Goal: Communication & Community: Answer question/provide support

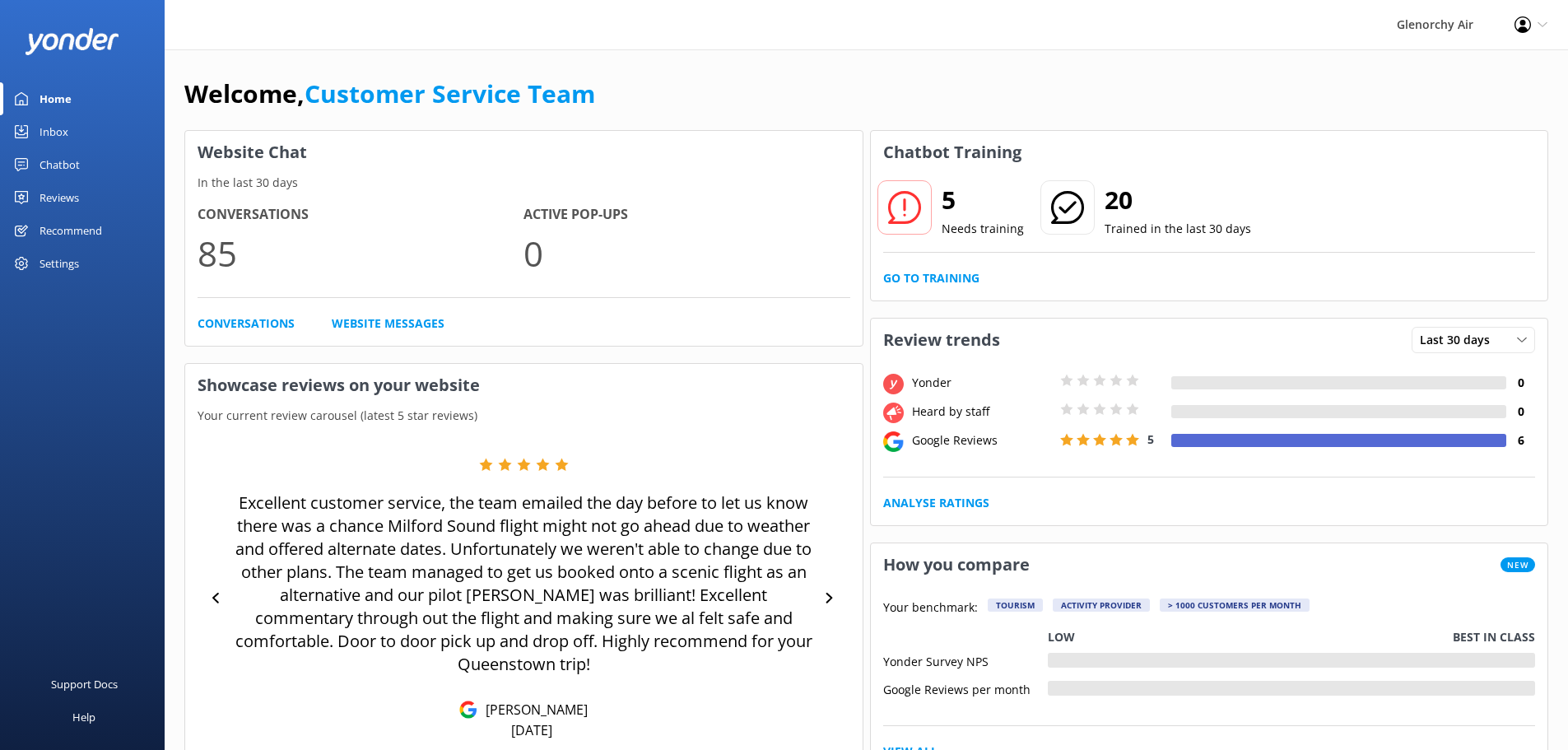
click at [55, 130] on div "Inbox" at bounding box center [54, 132] width 29 height 33
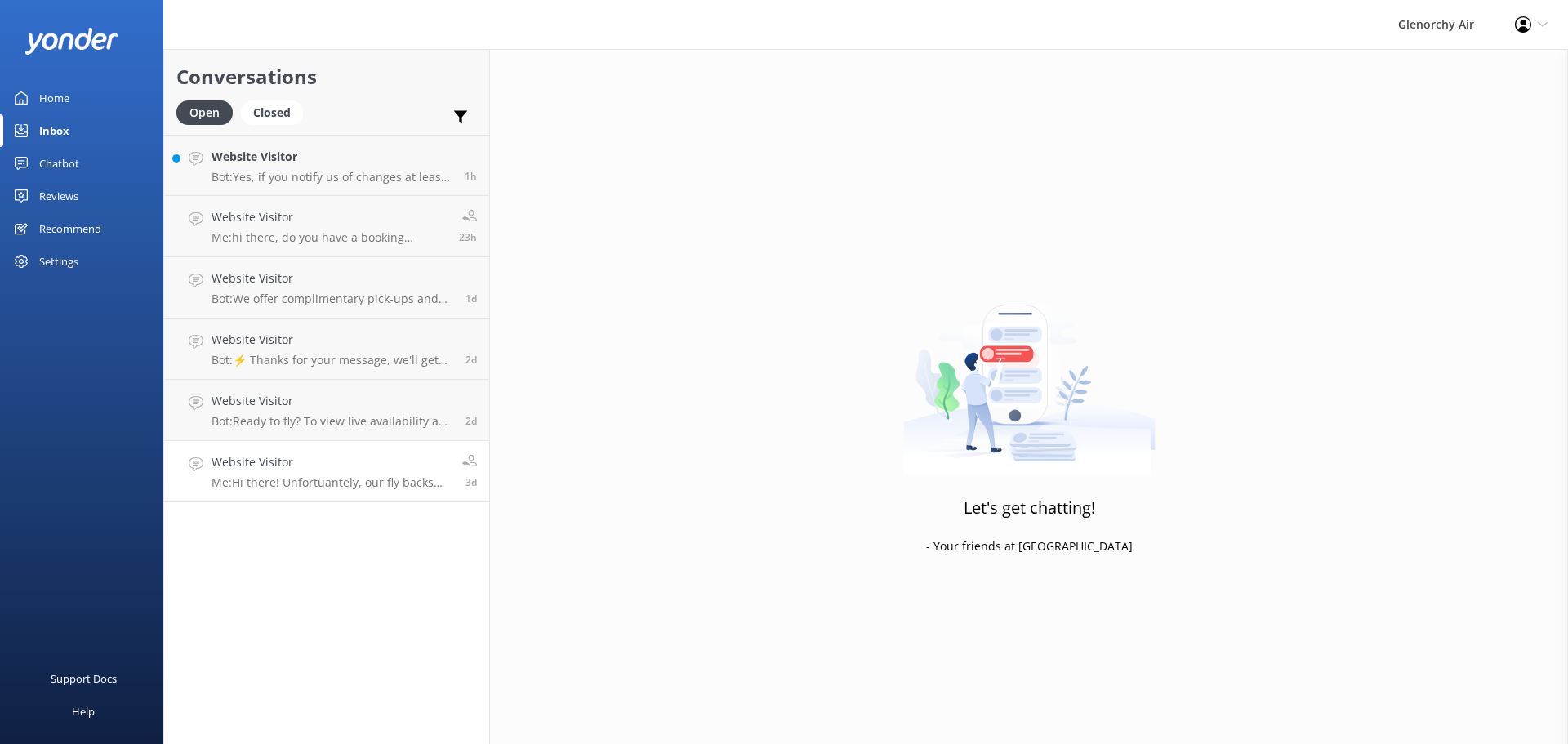
click at [356, 481] on p "Me: Hi there! Unfortuantely, our fly backs have been cancelled for this afterno…" at bounding box center [330, 482] width 238 height 15
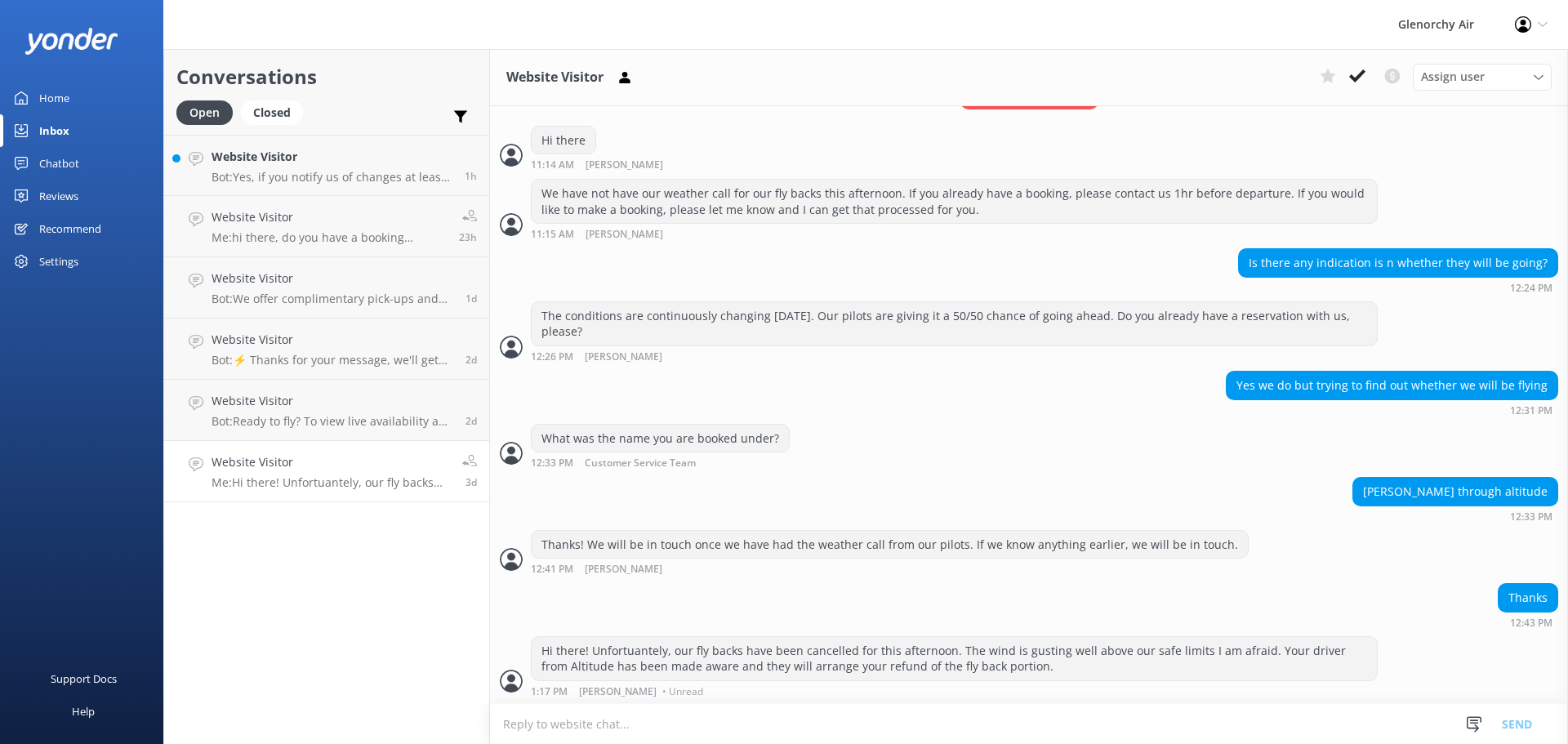
scroll to position [442, 0]
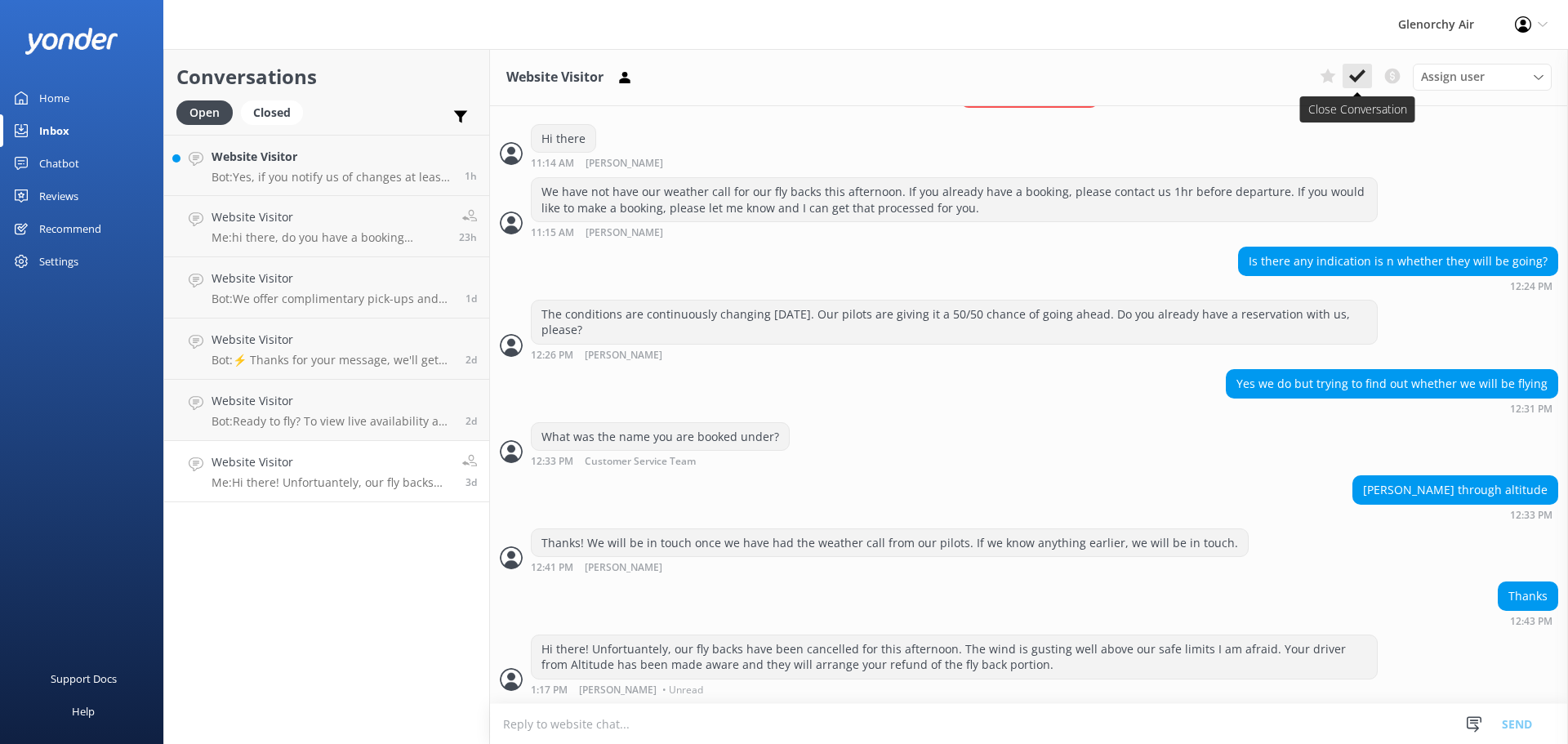
click at [1348, 72] on button at bounding box center [1357, 75] width 30 height 25
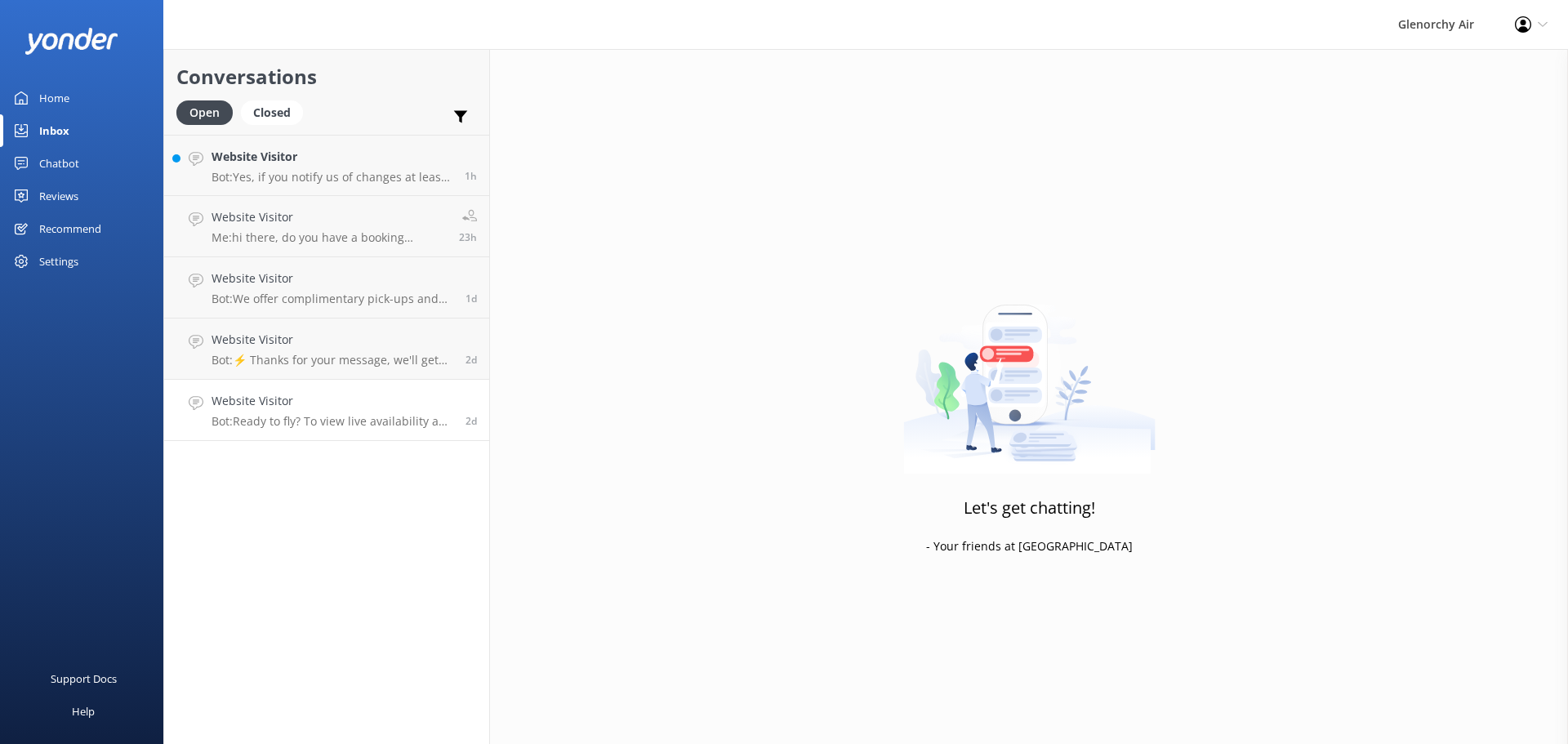
click at [344, 418] on p "Bot: Ready to fly? To view live availability and book your experience, visit [U…" at bounding box center [332, 420] width 241 height 15
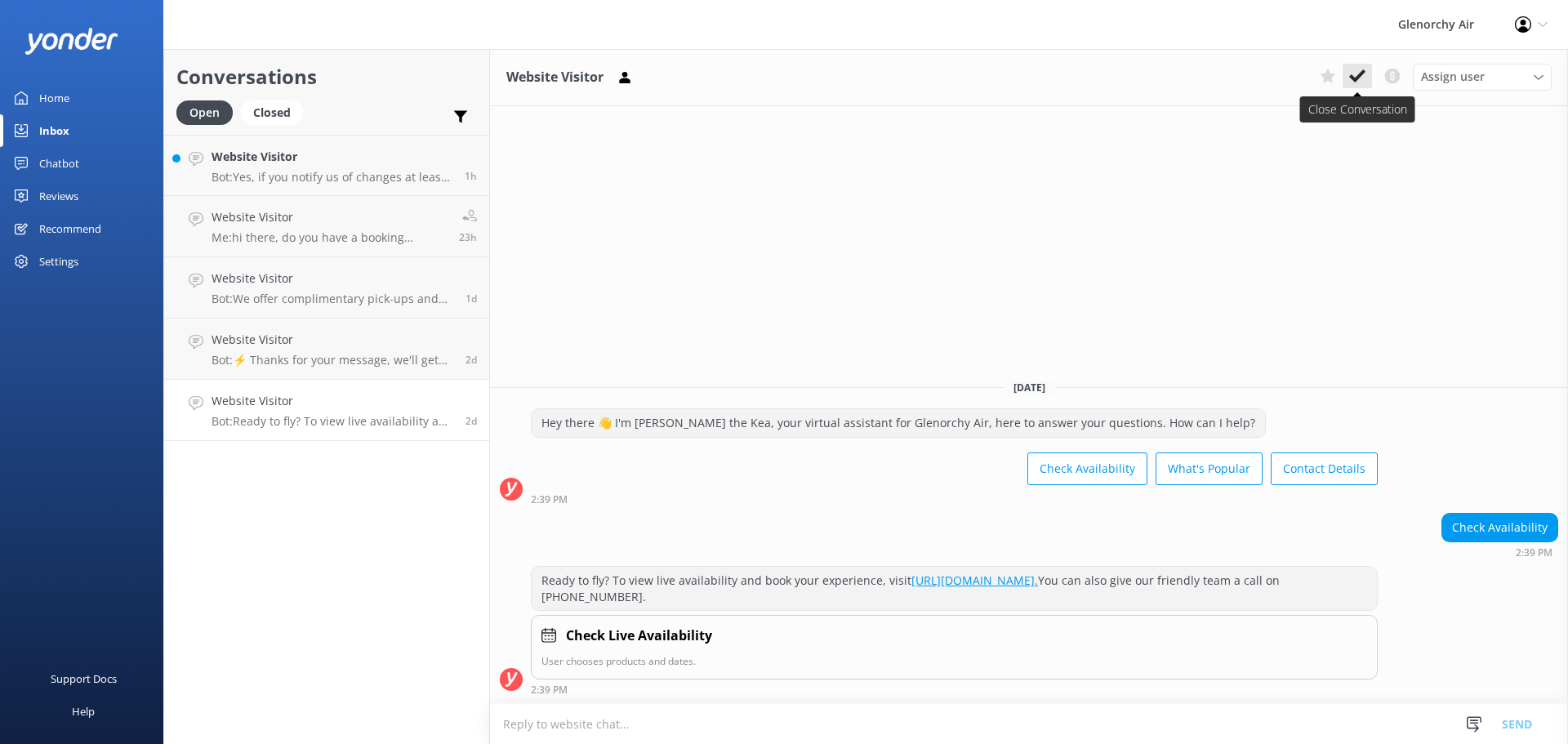
click at [1352, 77] on use at bounding box center [1357, 75] width 17 height 13
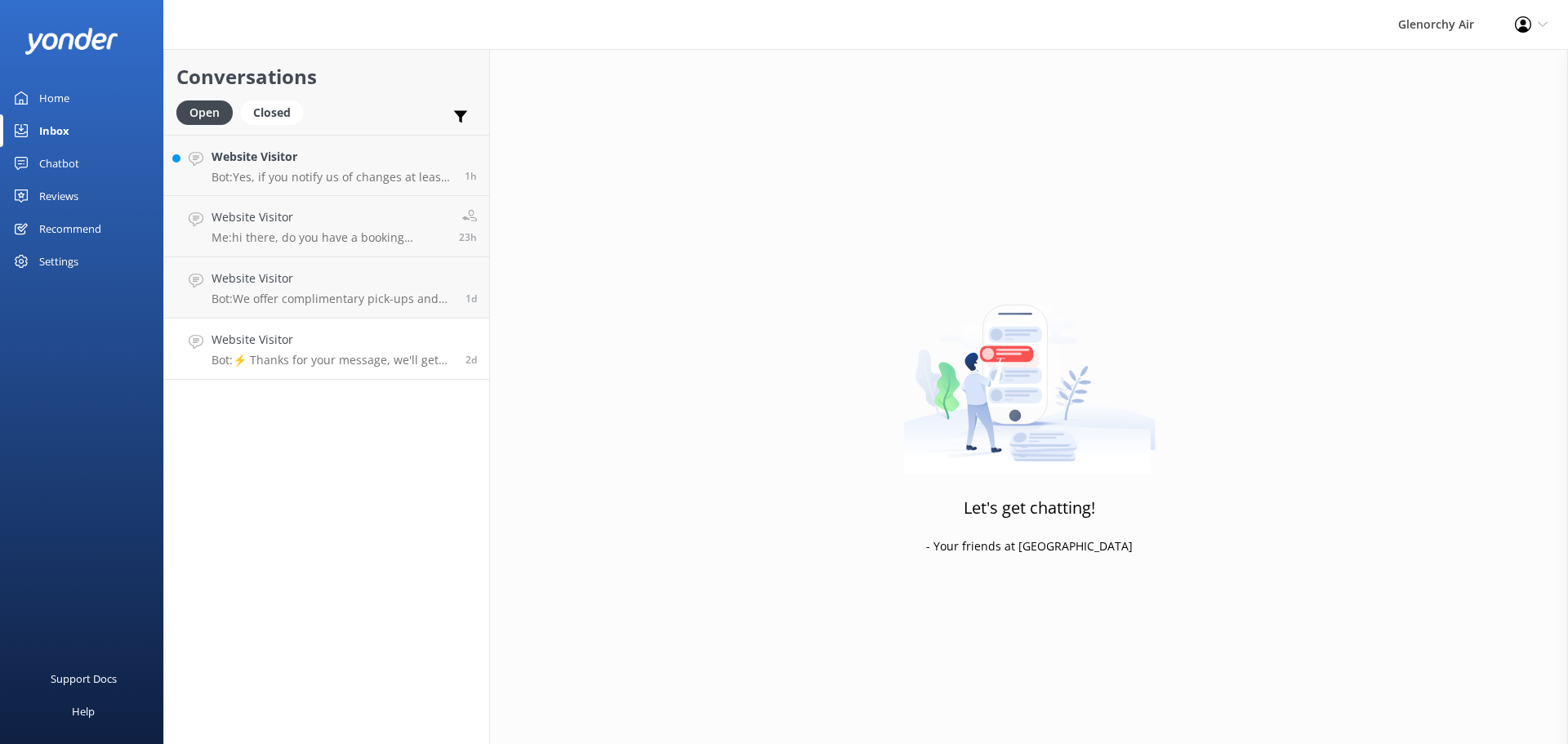
click at [350, 349] on div "Website Visitor Bot: ⚡ Thanks for your message, we'll get back to you as soon a…" at bounding box center [332, 348] width 241 height 36
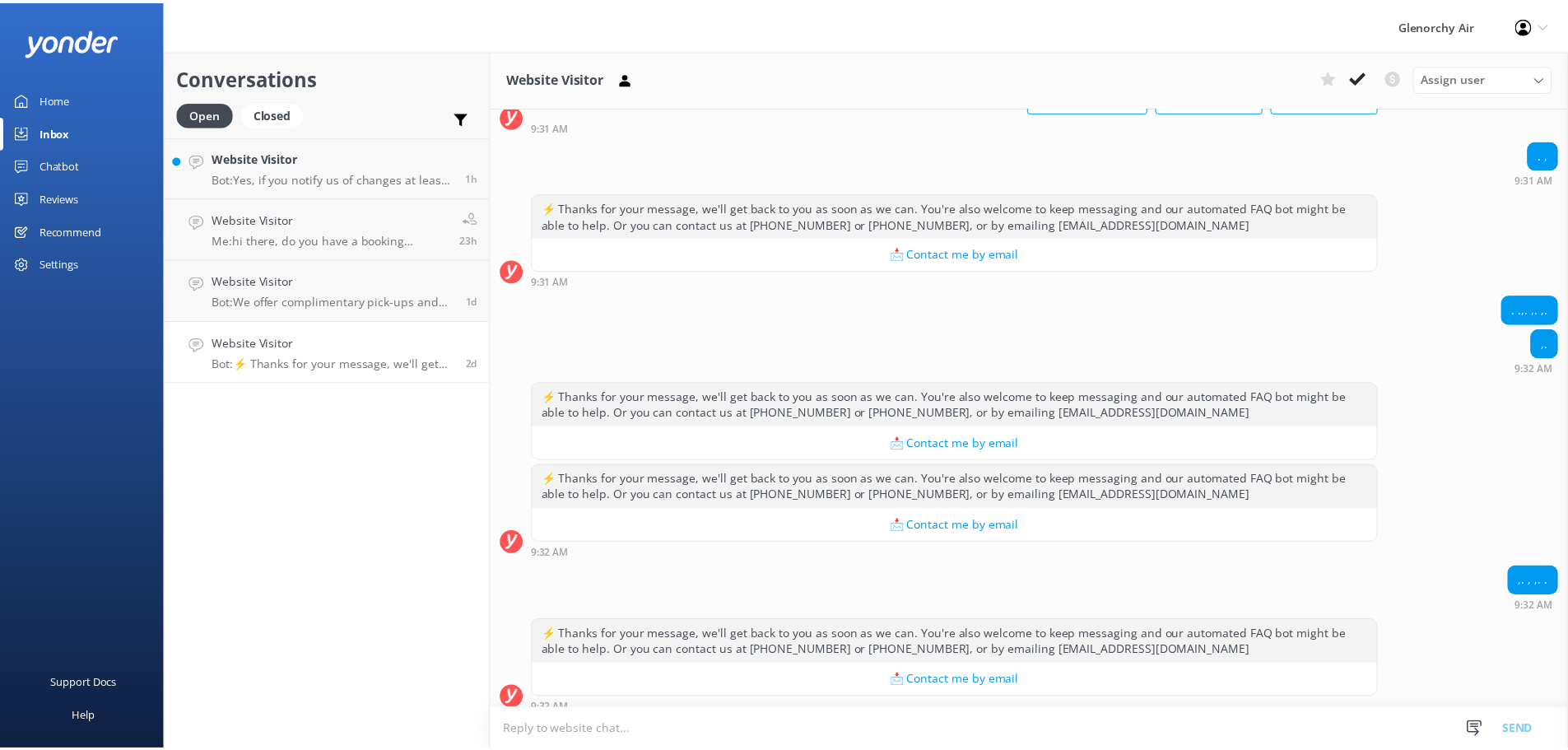
scroll to position [130, 0]
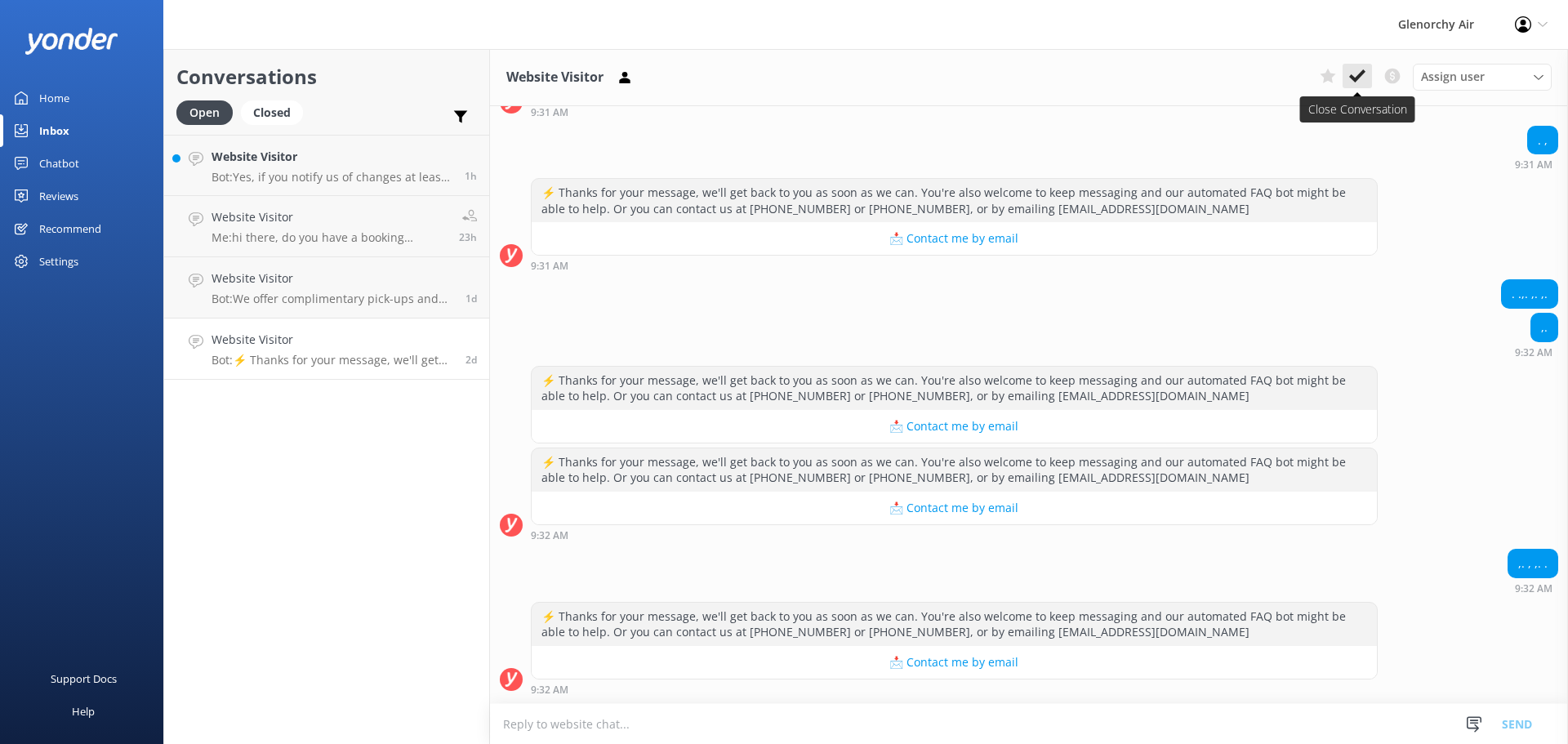
click at [1359, 76] on use at bounding box center [1357, 75] width 17 height 13
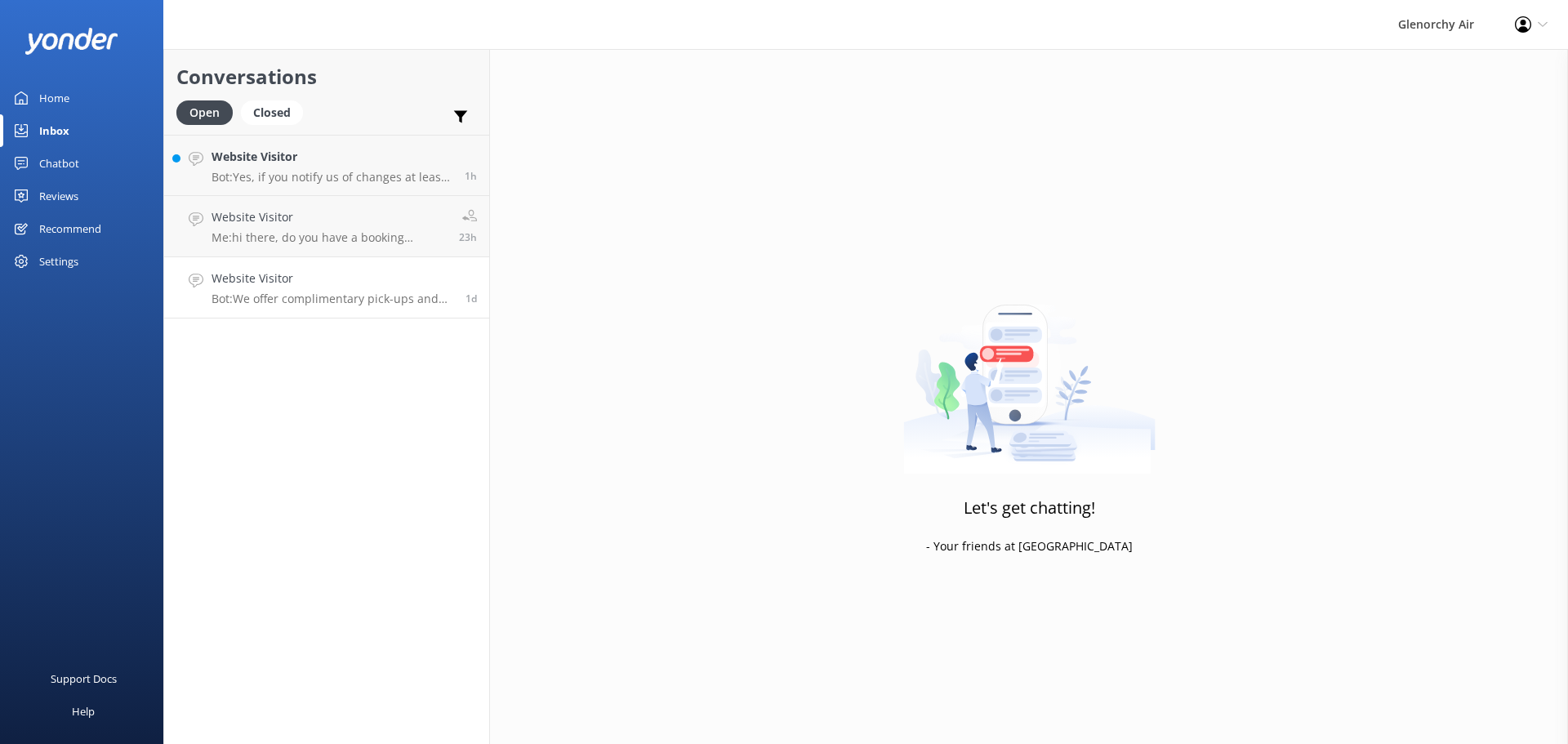
click at [346, 274] on h4 "Website Visitor" at bounding box center [332, 278] width 241 height 18
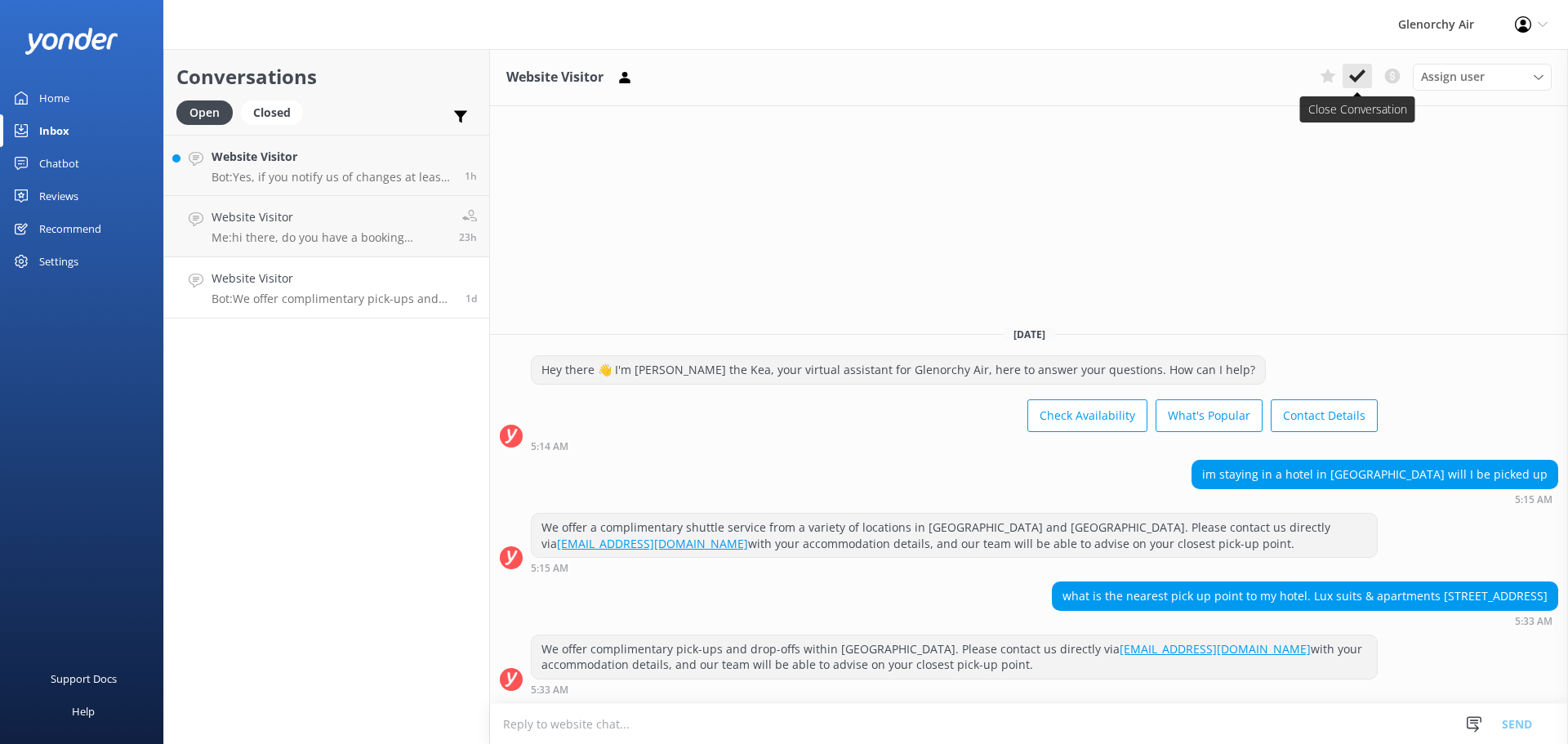
click at [1358, 73] on icon at bounding box center [1357, 76] width 17 height 17
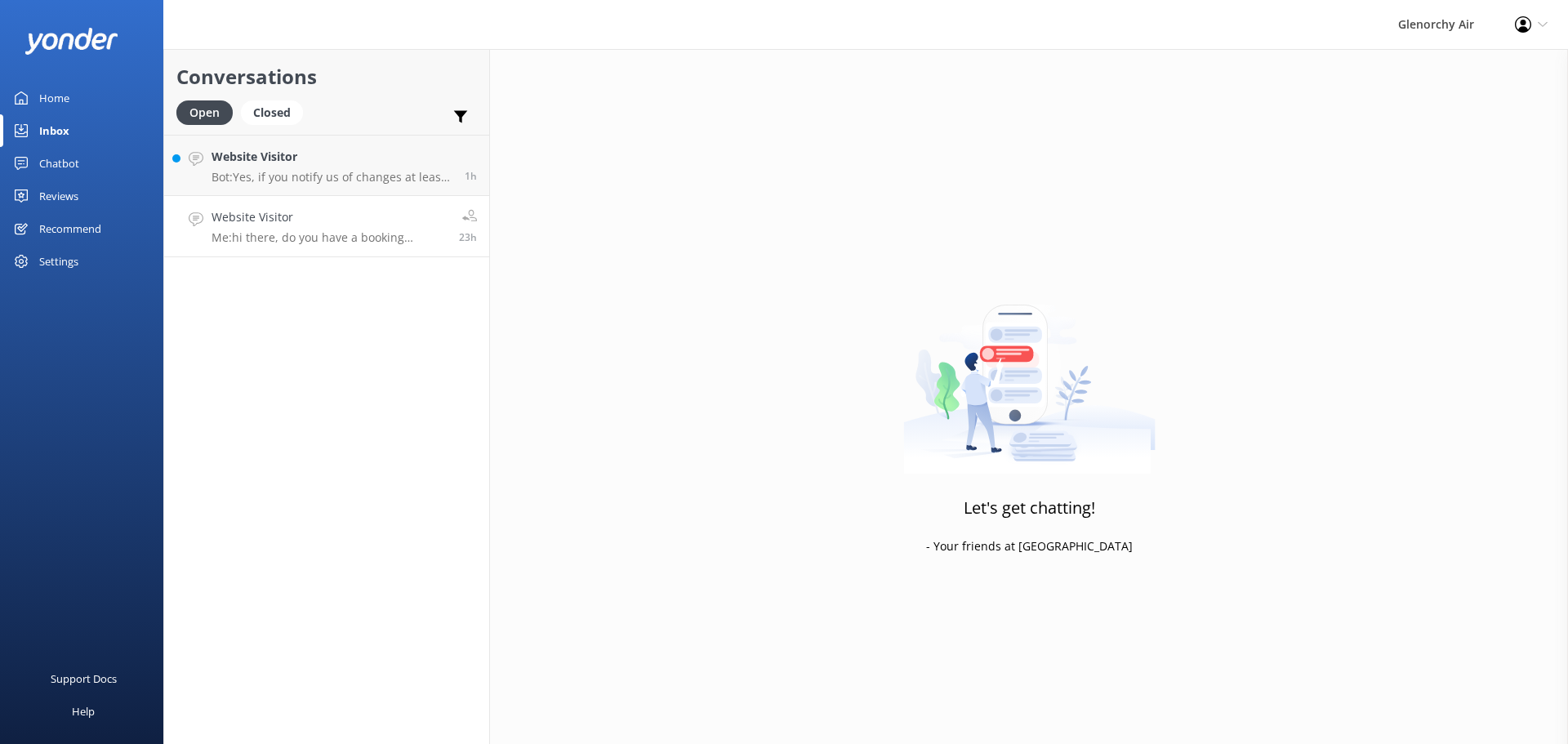
click at [380, 230] on div "Website Visitor Me: hi there, do you have a booking reference? and where would …" at bounding box center [329, 226] width 235 height 36
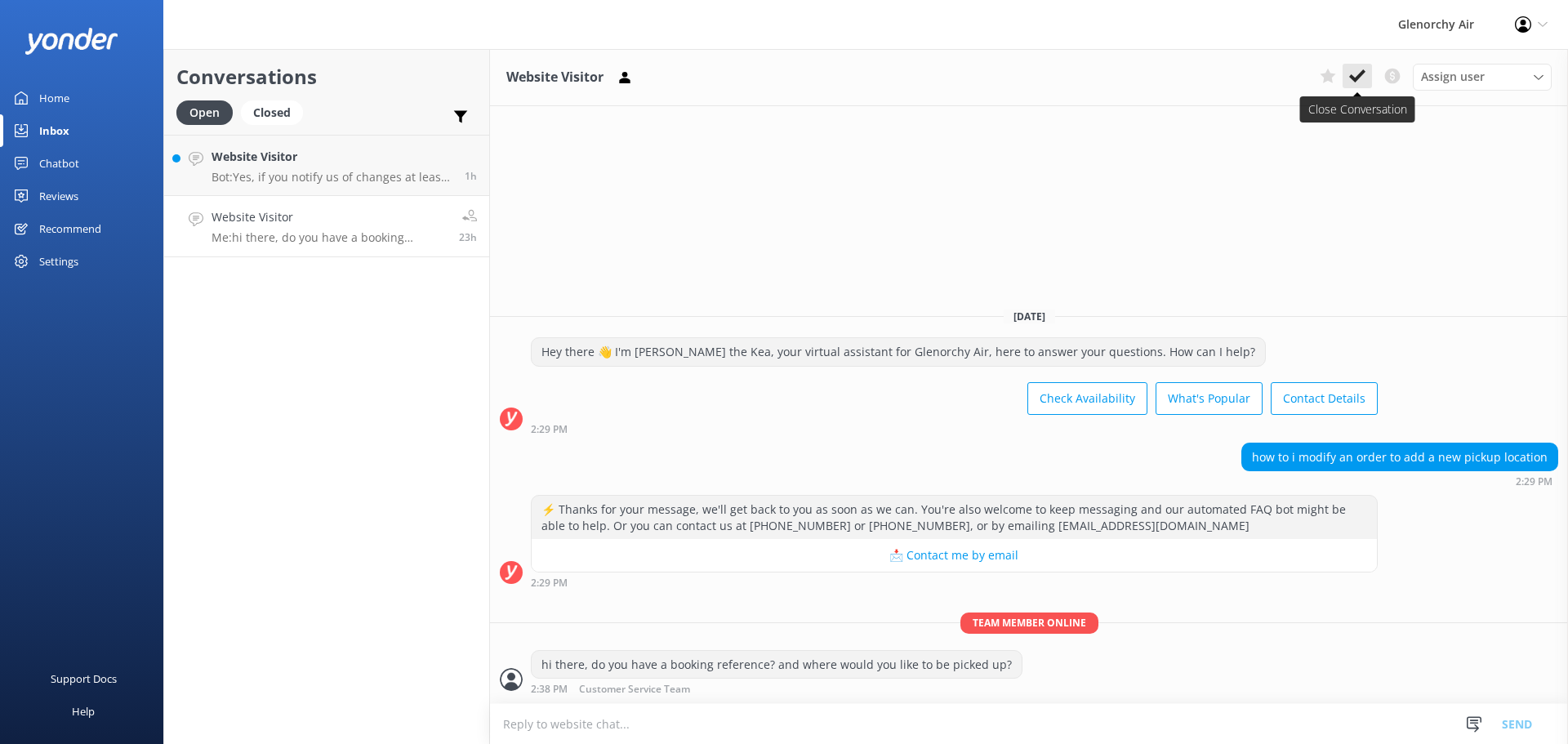
click at [1351, 72] on icon at bounding box center [1357, 76] width 17 height 17
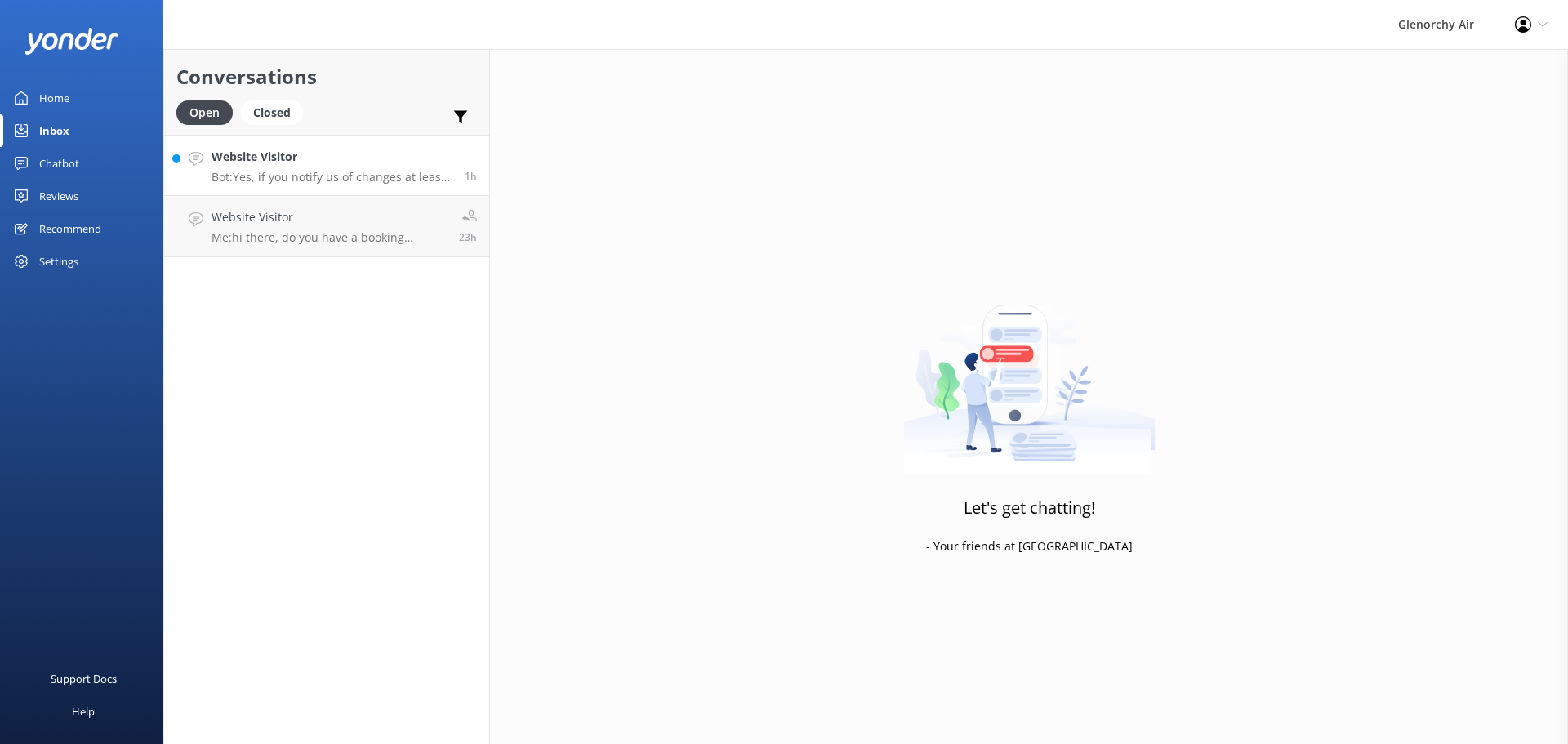
click at [367, 175] on p "Bot: Yes, if you notify us of changes at least 24 hours prior to departure, the…" at bounding box center [331, 177] width 240 height 15
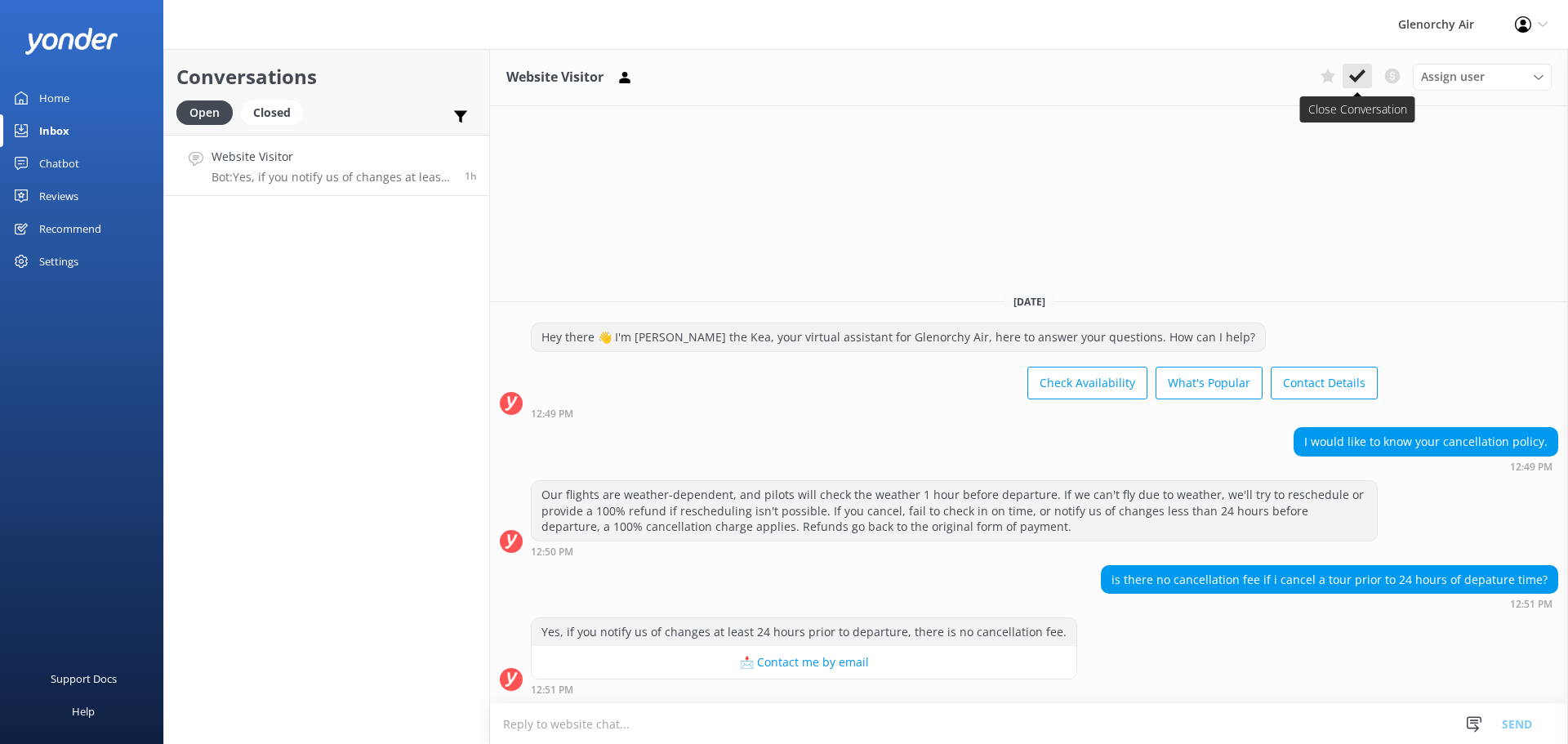
click at [1354, 81] on use at bounding box center [1357, 75] width 17 height 13
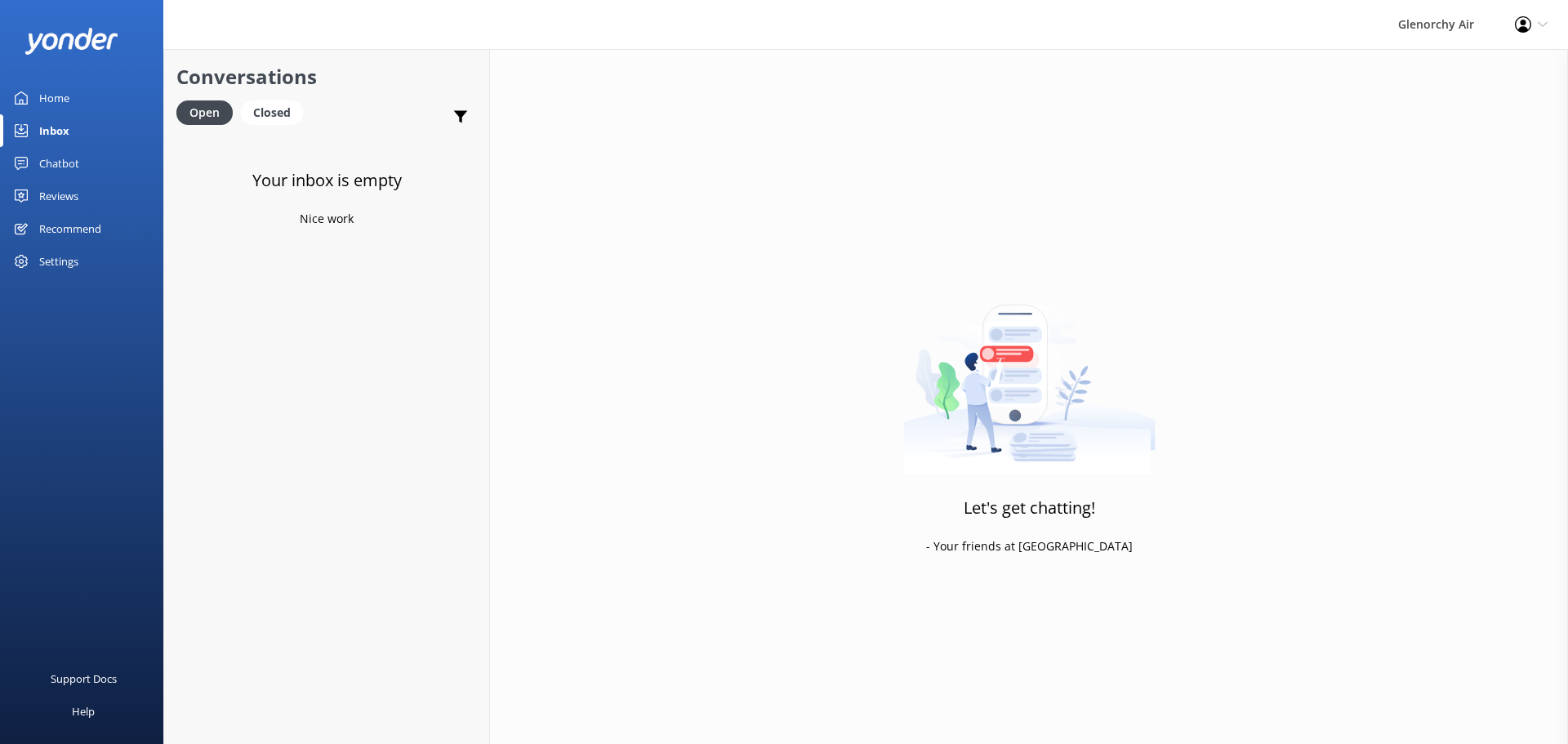
click at [58, 193] on div "Reviews" at bounding box center [59, 196] width 40 height 33
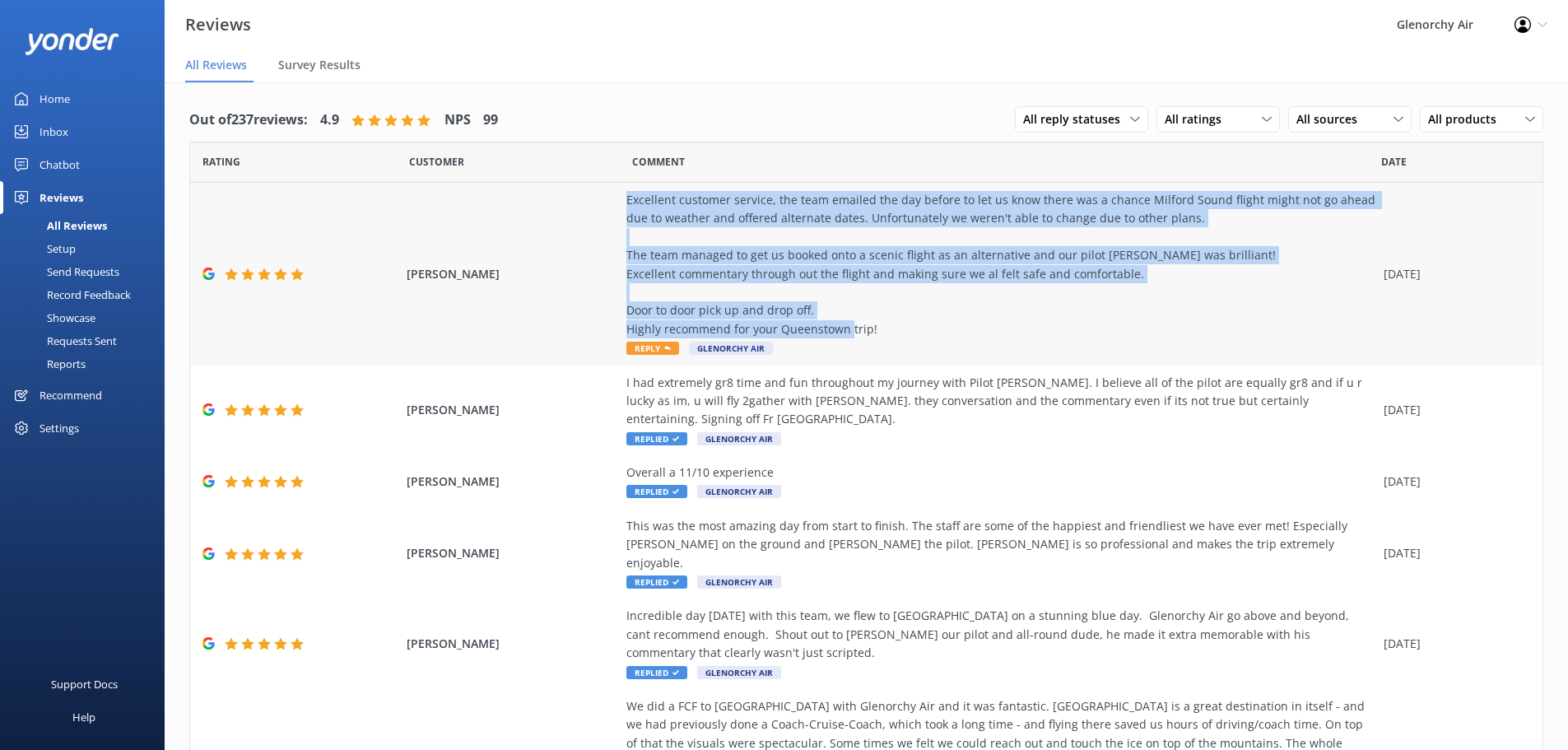
drag, startPoint x: 867, startPoint y: 329, endPoint x: 614, endPoint y: 196, distance: 285.8
click at [614, 196] on div "[PERSON_NAME] Excellent customer service, the team emailed the day before to le…" at bounding box center [867, 273] width 1353 height 183
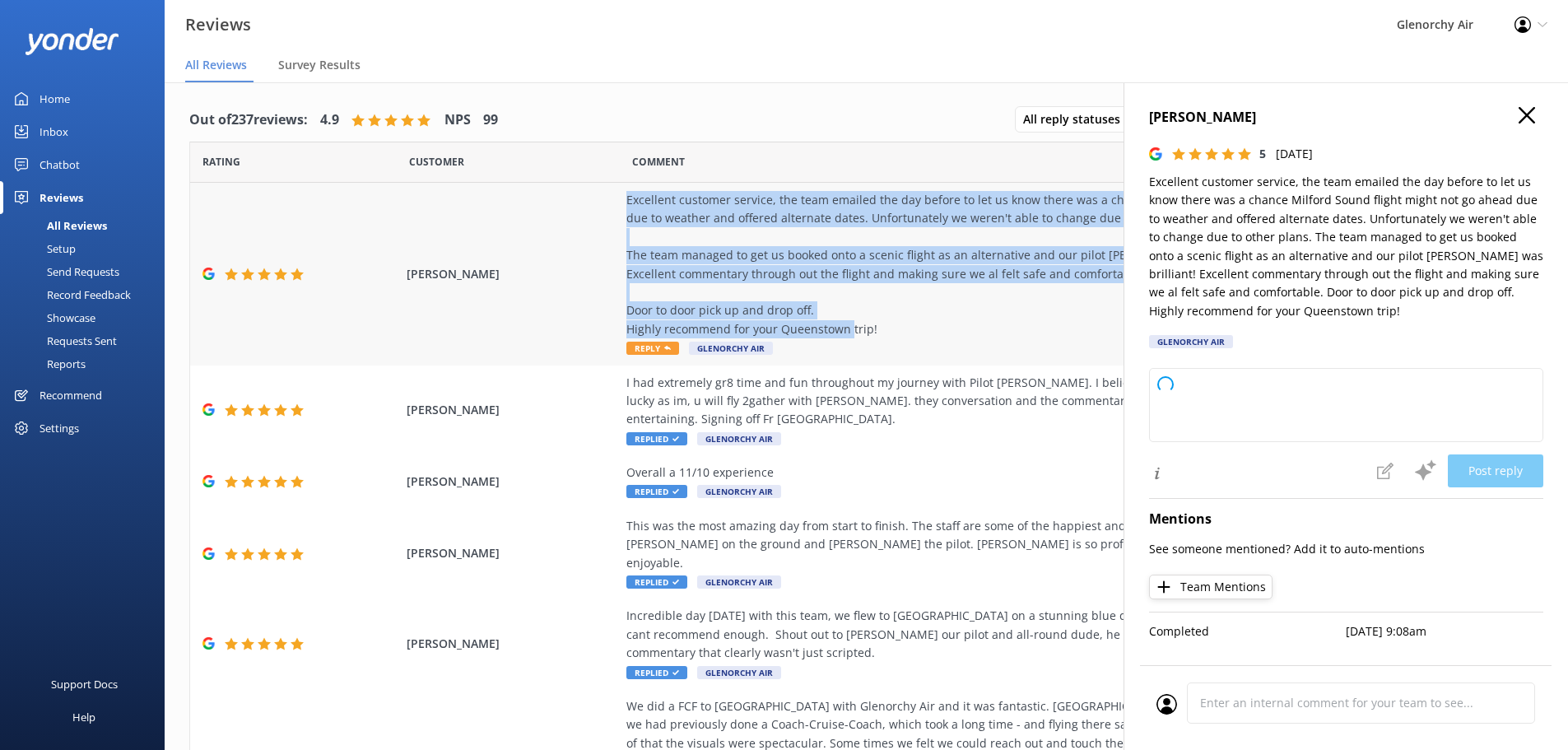
copy div "Excellent customer service, the team emailed the day before to let us know ther…"
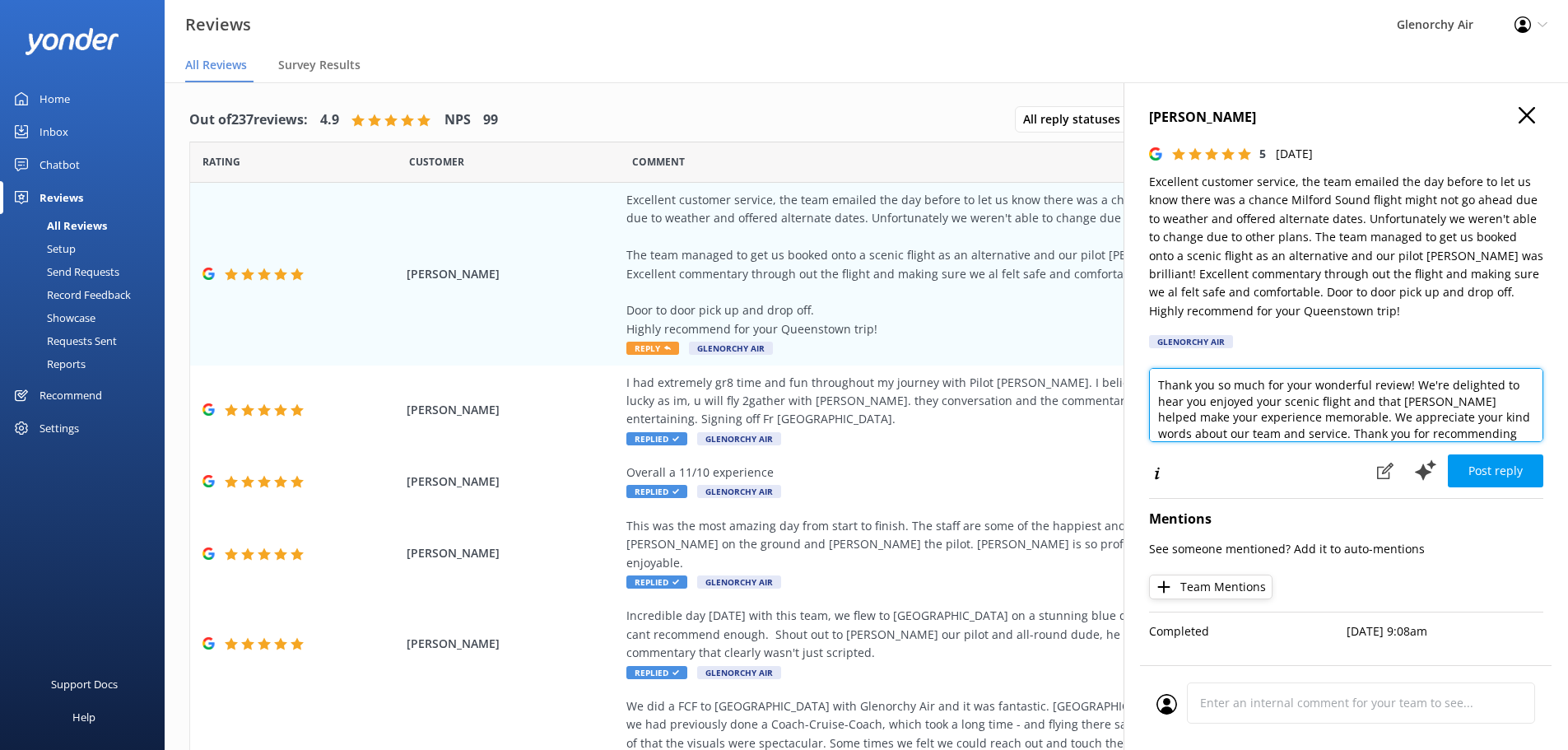
drag, startPoint x: 1518, startPoint y: 436, endPoint x: 1152, endPoint y: 360, distance: 373.8
click at [1152, 360] on div "[PERSON_NAME] 5 [DATE] Excellent customer service, the team emailed the day bef…" at bounding box center [1347, 458] width 445 height 750
type textarea "hope to welcome you back to [GEOGRAPHIC_DATA] in the future!"
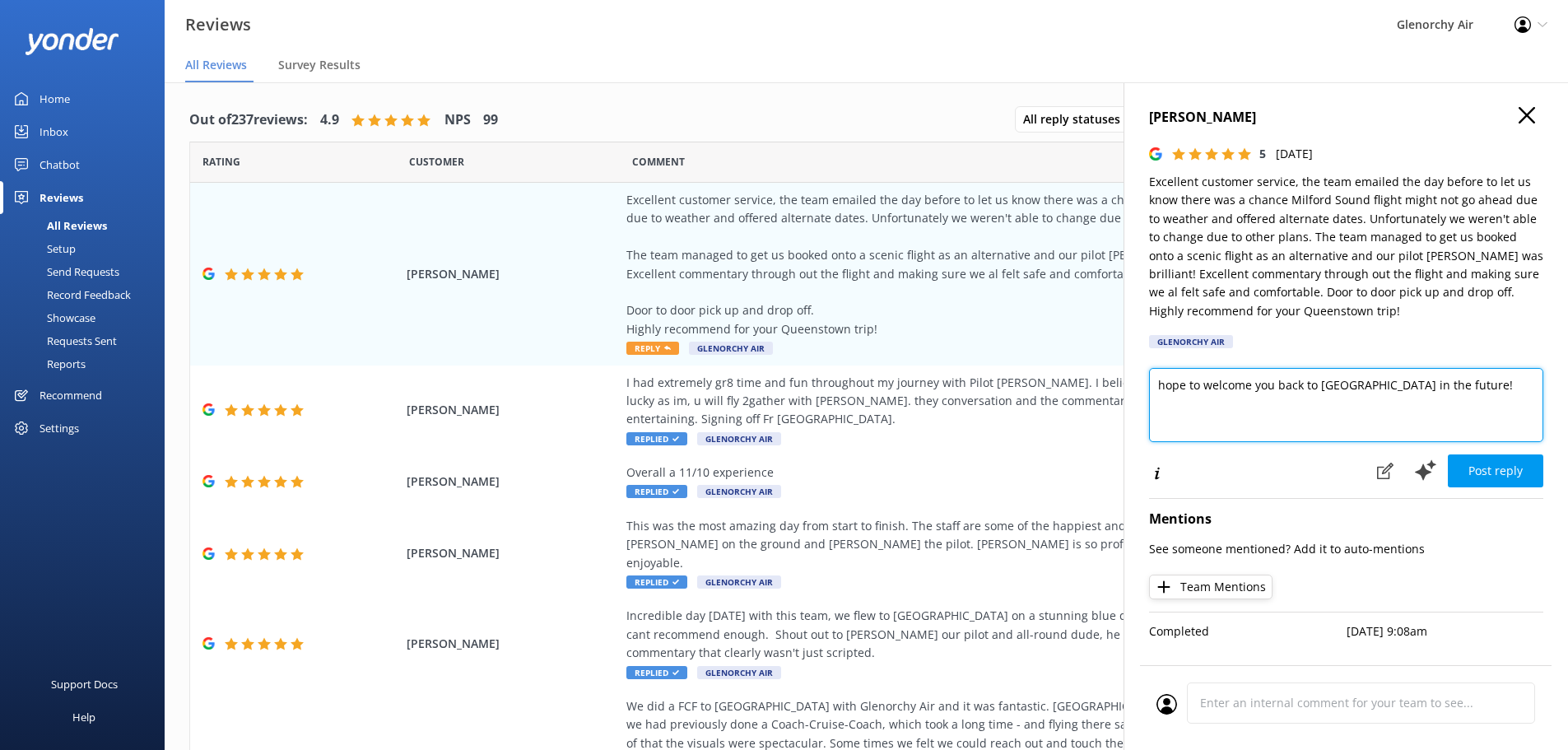
drag, startPoint x: 1266, startPoint y: 410, endPoint x: 1135, endPoint y: 386, distance: 133.2
click at [1135, 386] on div "[PERSON_NAME] 5 [DATE] Excellent customer service, the team emailed the day bef…" at bounding box center [1347, 458] width 445 height 750
drag, startPoint x: 1488, startPoint y: 386, endPoint x: 1140, endPoint y: 375, distance: 348.2
click at [1140, 375] on div "[PERSON_NAME] 5 [DATE] Excellent customer service, the team emailed the day bef…" at bounding box center [1347, 458] width 445 height 750
paste textarea "We're really glad to hear that our team was able to keep you informed and provi…"
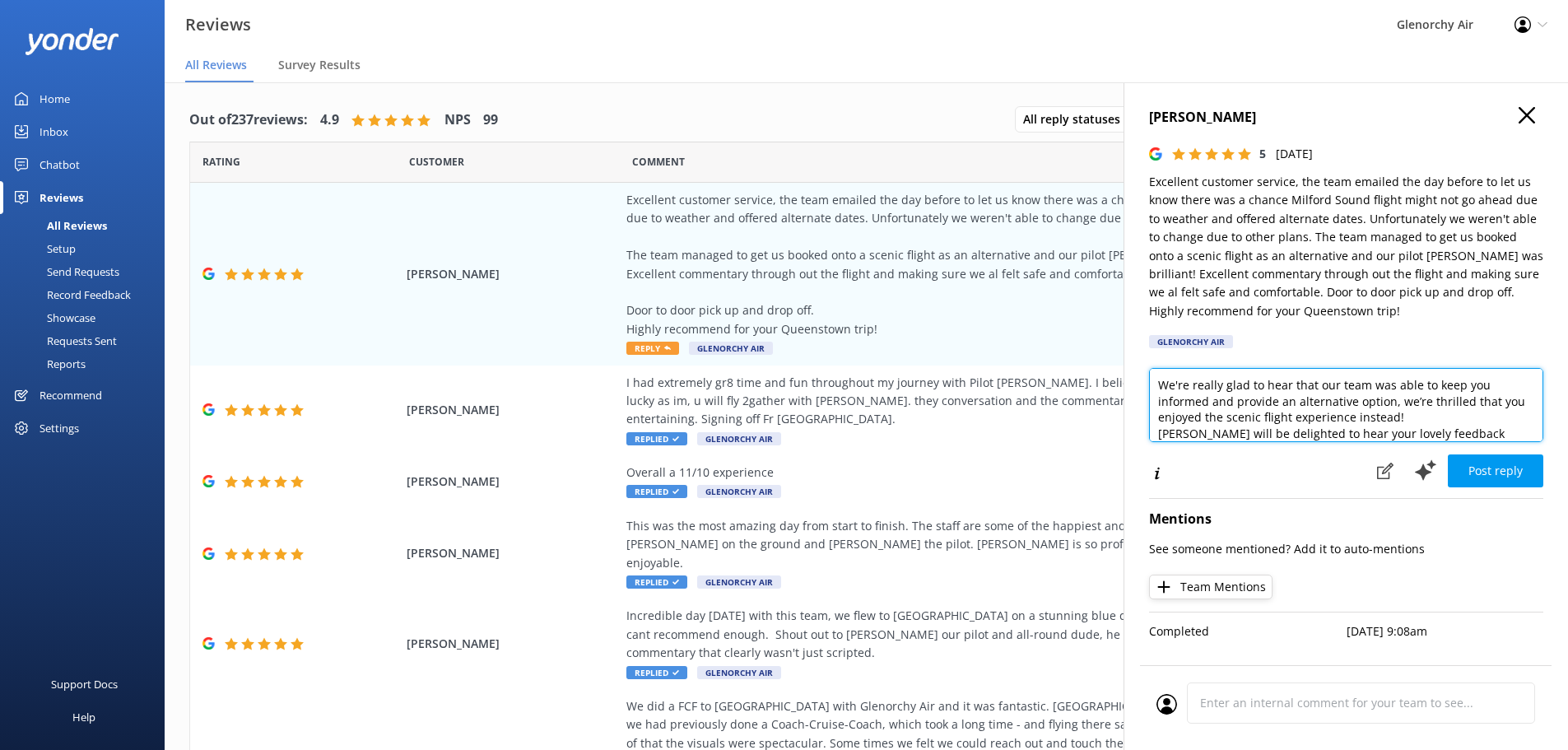
click at [1398, 402] on textarea "We're really glad to hear that our team was able to keep you informed and provi…" at bounding box center [1346, 405] width 394 height 74
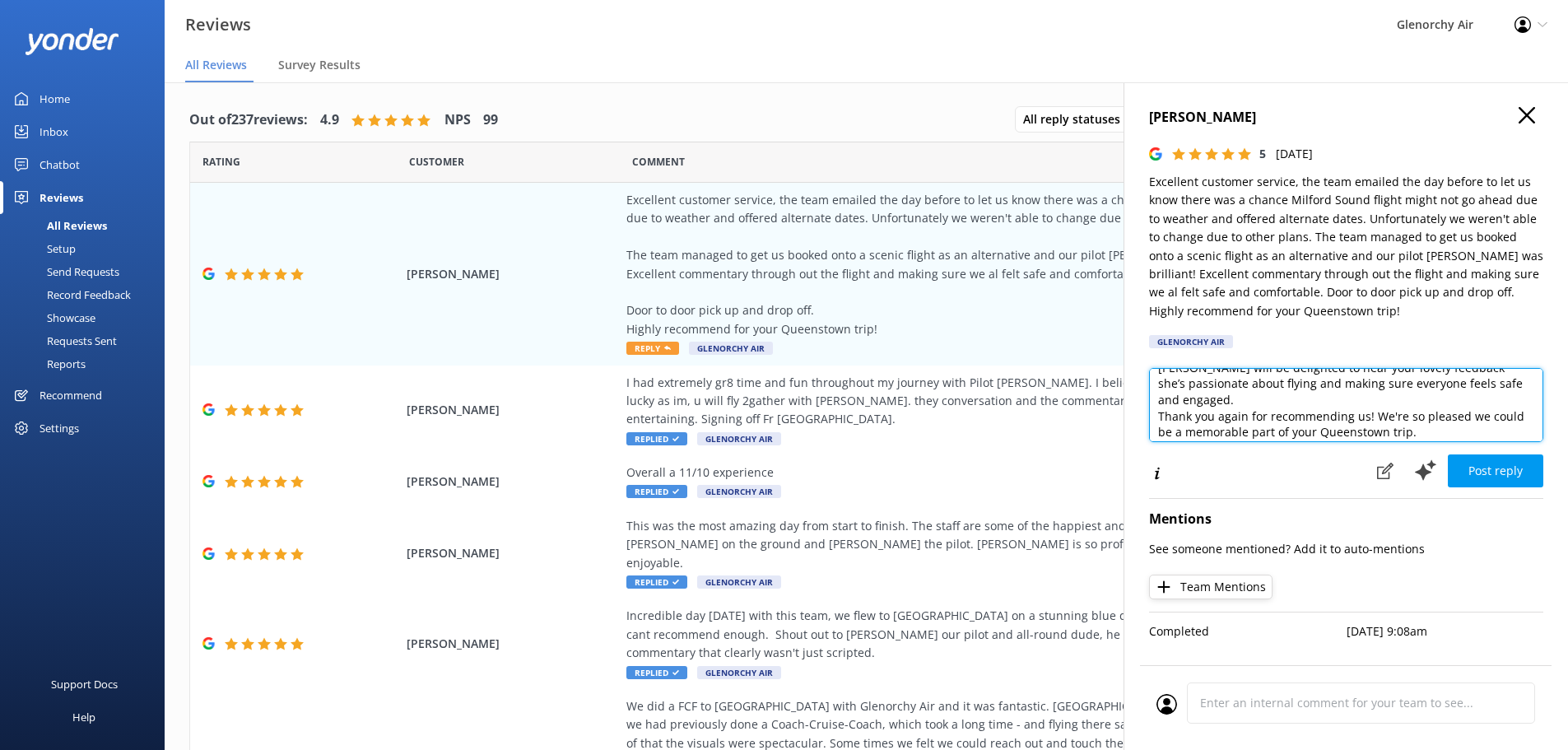
scroll to position [89, 0]
type textarea "We're really glad to hear that our team was able to keep you informed and provi…"
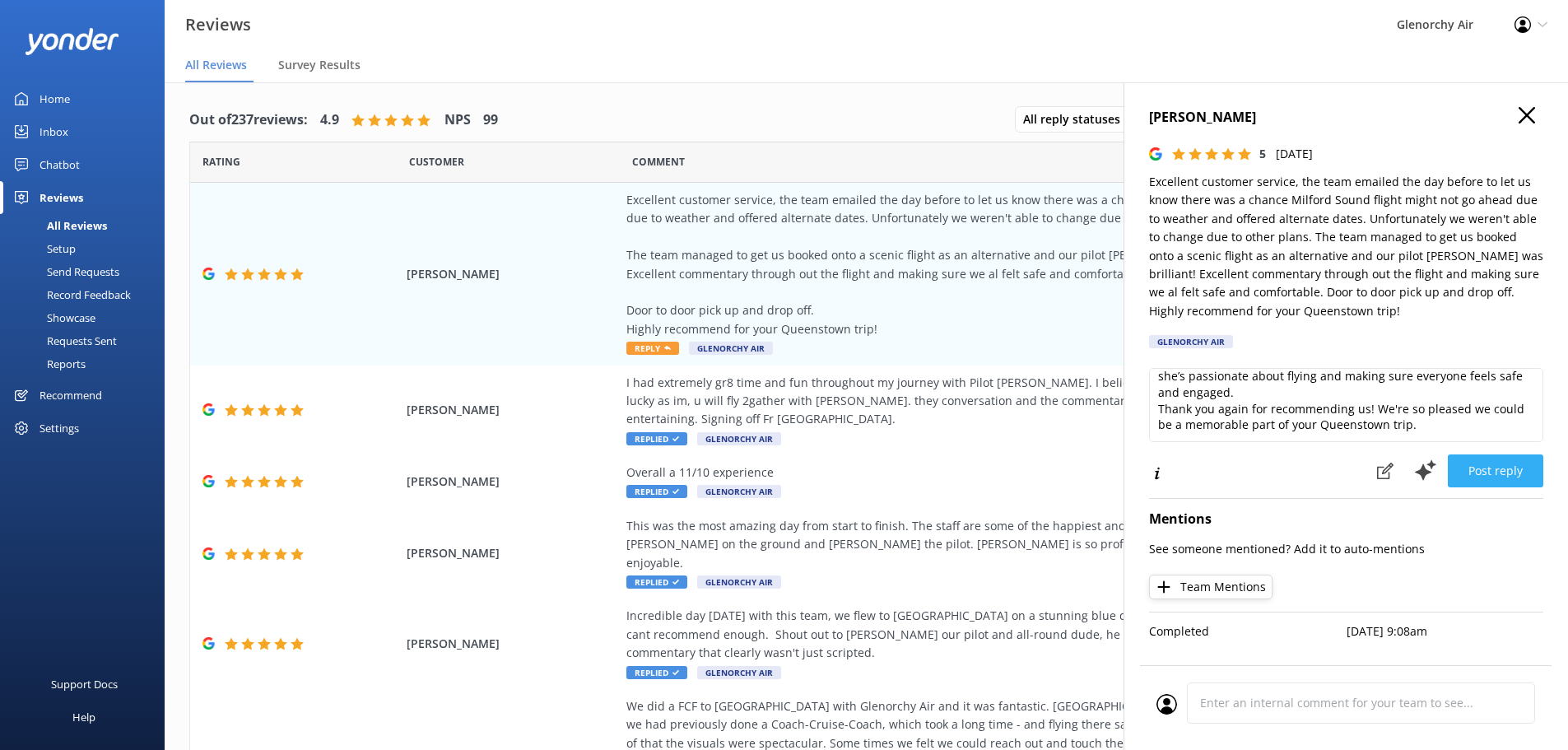
click at [1507, 468] on button "Post reply" at bounding box center [1496, 471] width 96 height 33
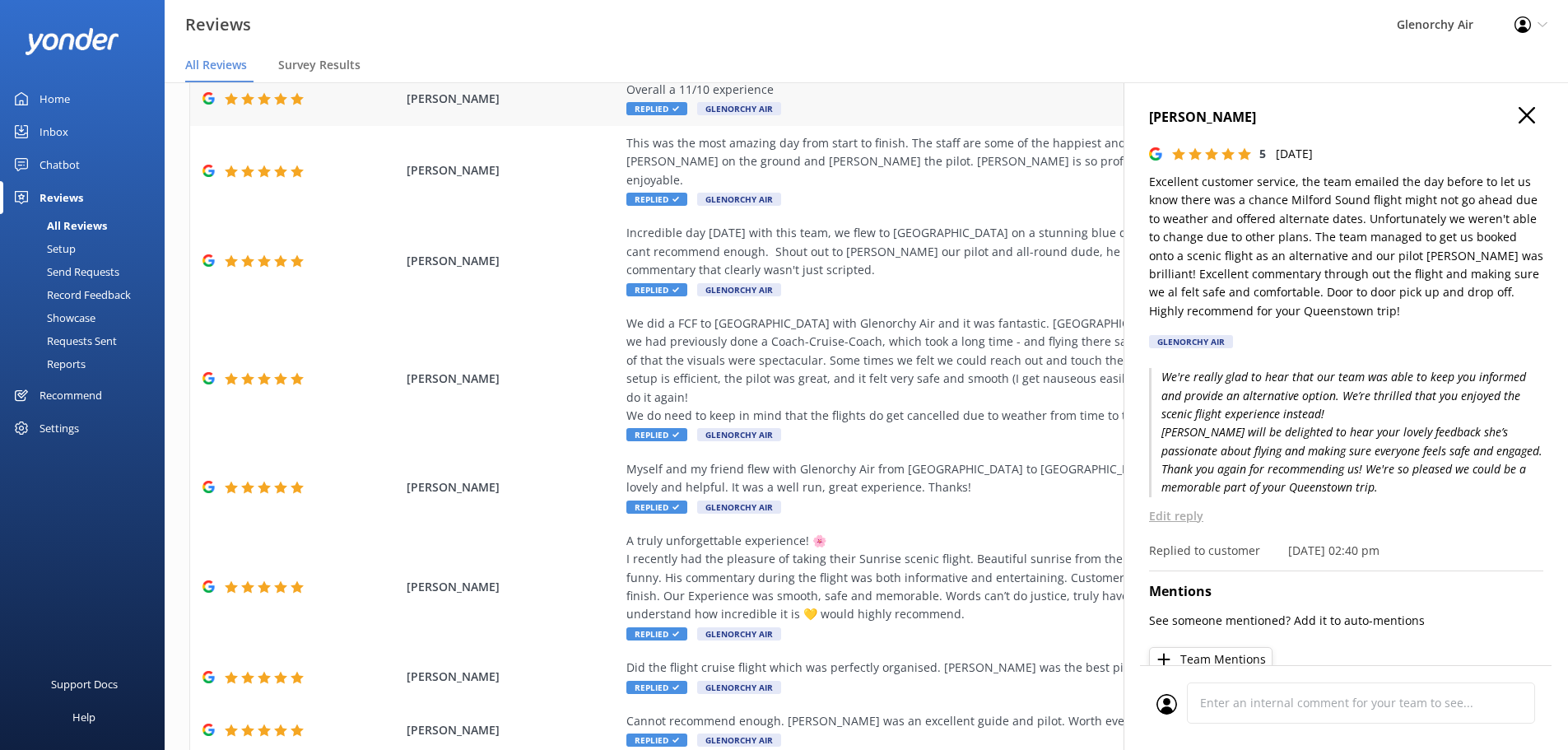
scroll to position [389, 0]
